Goal: Transaction & Acquisition: Purchase product/service

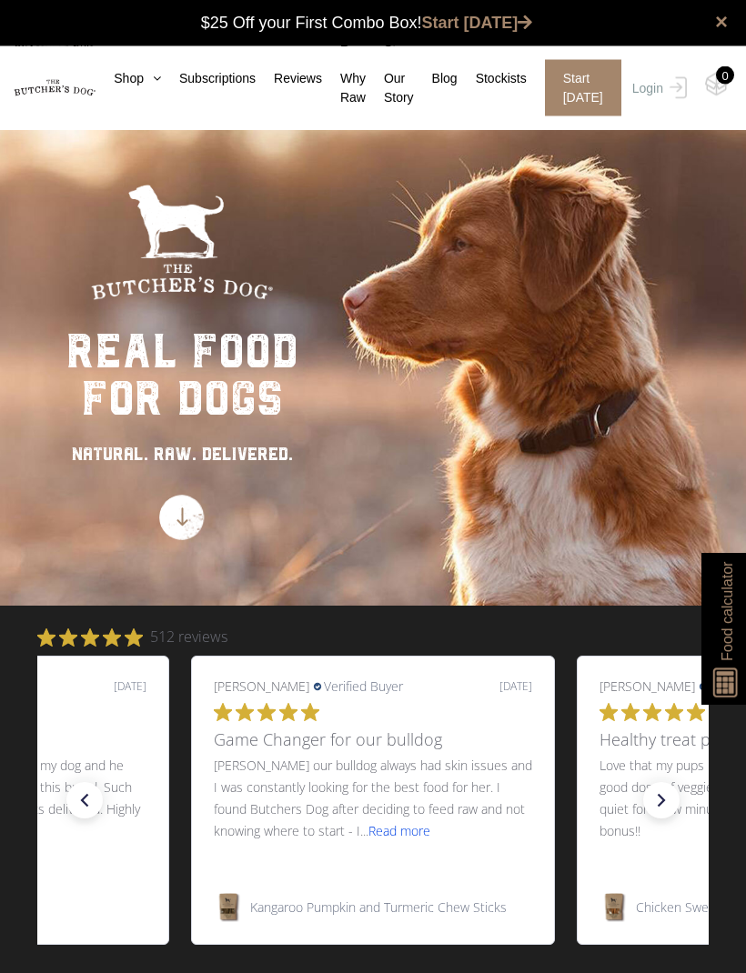
scroll to position [1, 0]
click at [153, 86] on link "Shop" at bounding box center [128, 78] width 65 height 19
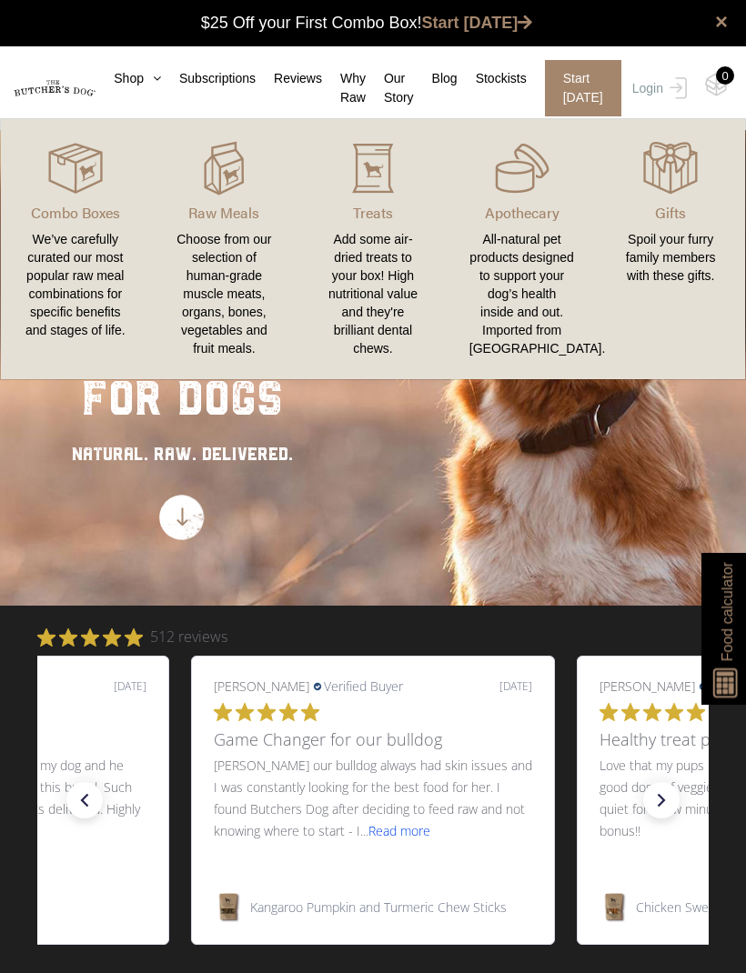
click at [0, 0] on img at bounding box center [0, 0] width 0 height 0
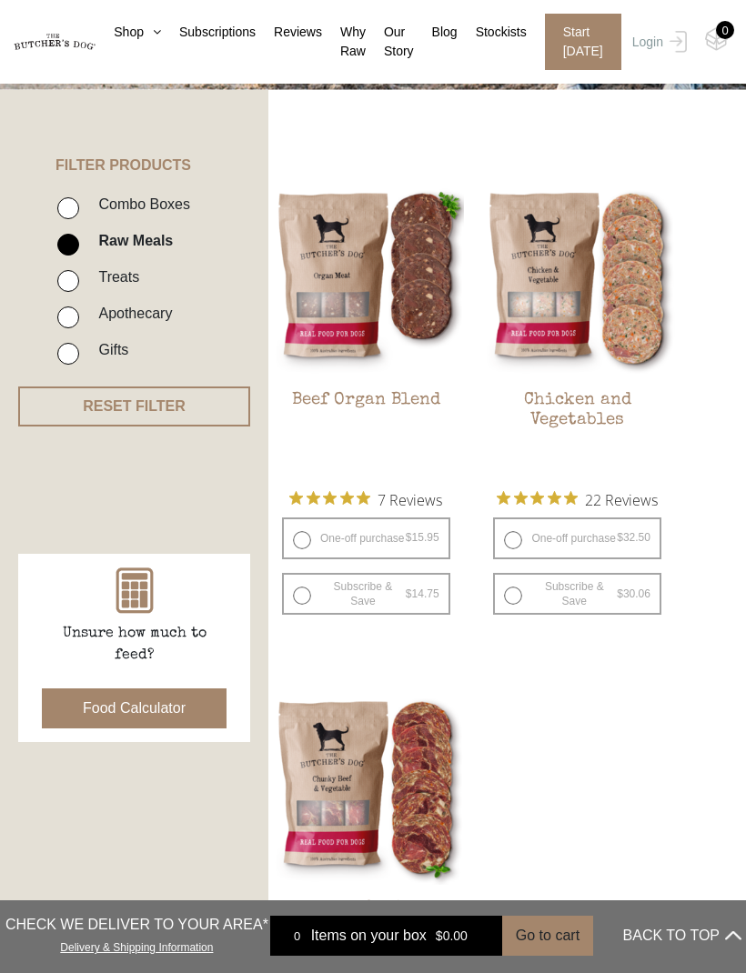
scroll to position [412, 0]
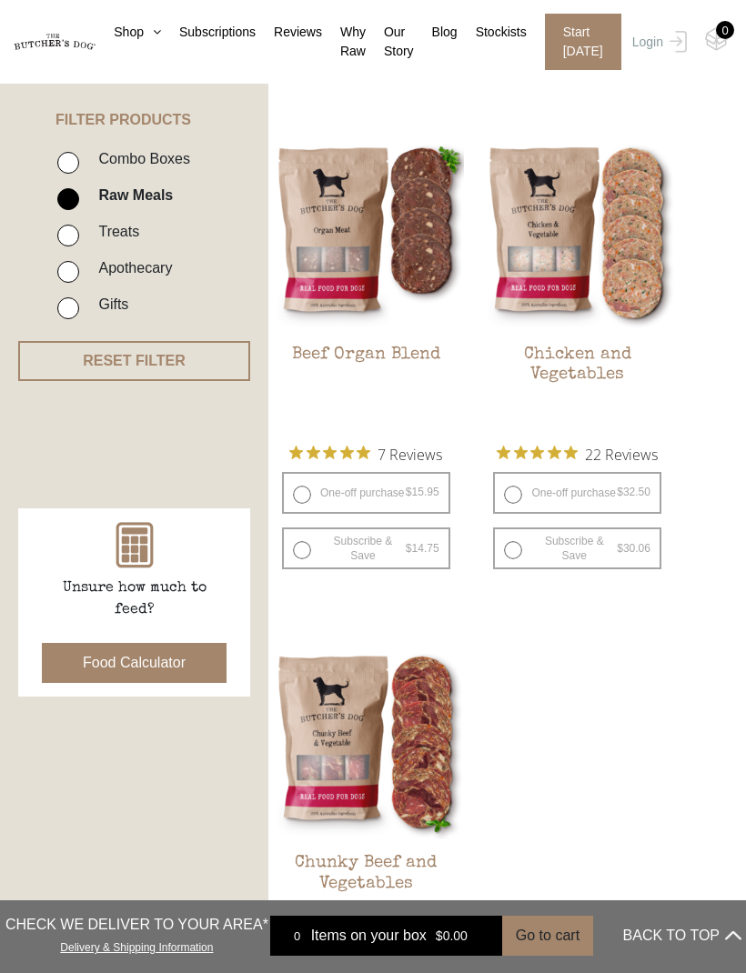
click at [518, 497] on label "One-off purchase $ 32.50 — or subscribe and save 7.5%" at bounding box center [577, 493] width 168 height 42
radio input "true"
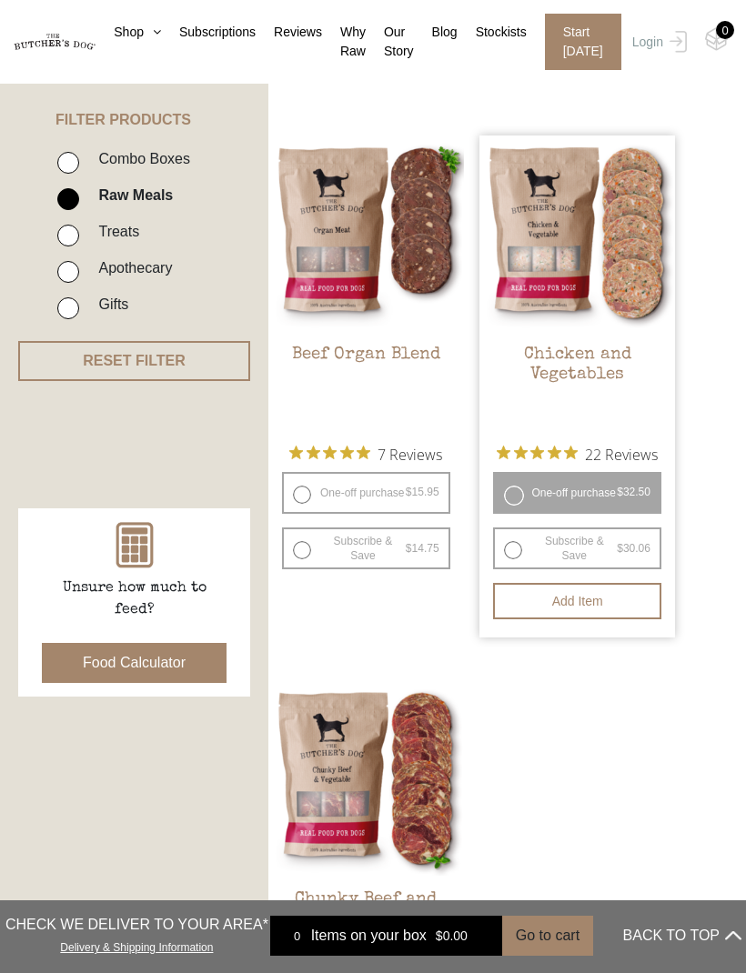
click at [601, 608] on button "Add item" at bounding box center [577, 601] width 168 height 36
